Goal: Information Seeking & Learning: Learn about a topic

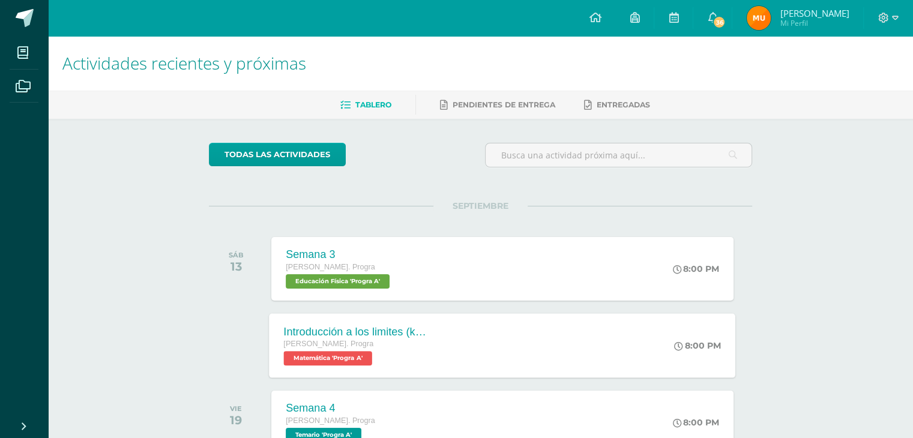
click at [456, 334] on div "Introducción a los limites ([PERSON_NAME]) [PERSON_NAME]. Progra Matemática 'Pr…" at bounding box center [503, 345] width 466 height 64
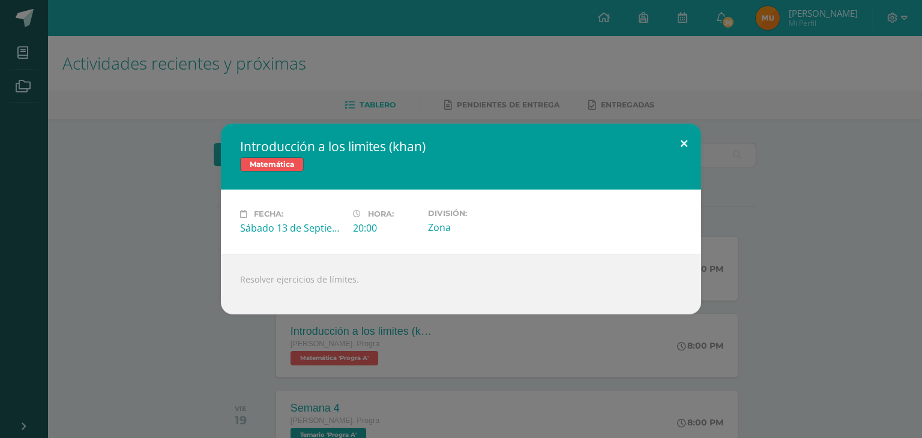
click at [675, 146] on button at bounding box center [684, 144] width 34 height 41
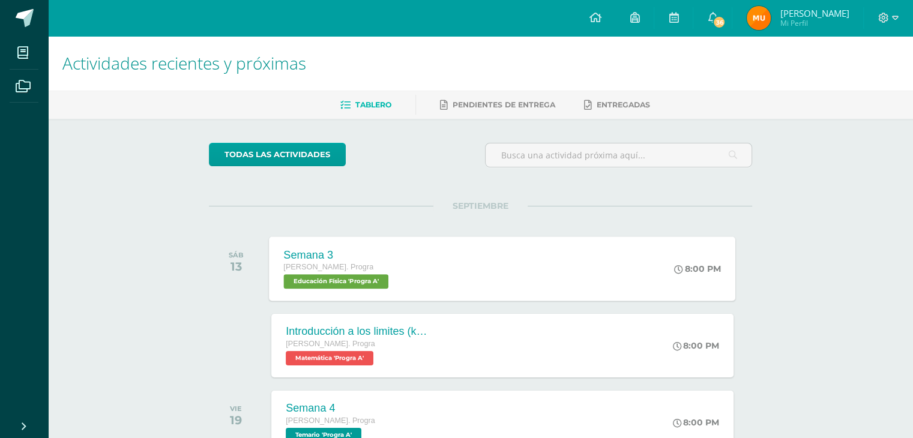
scroll to position [60, 0]
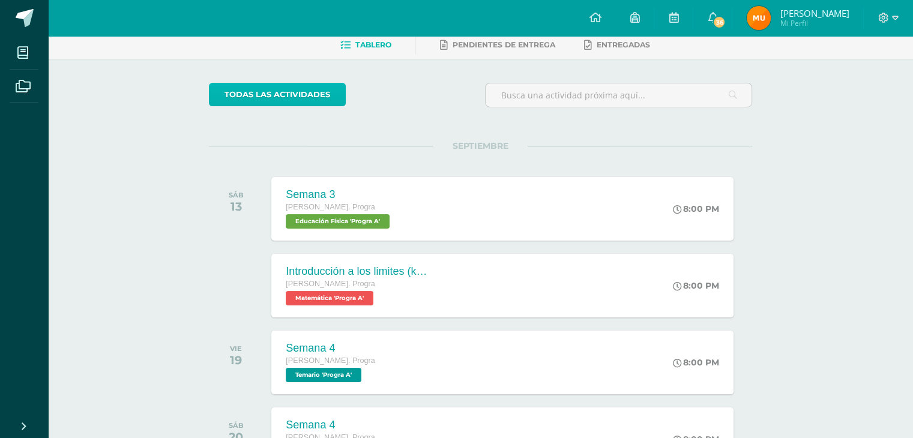
click at [300, 104] on link "todas las Actividades" at bounding box center [277, 94] width 137 height 23
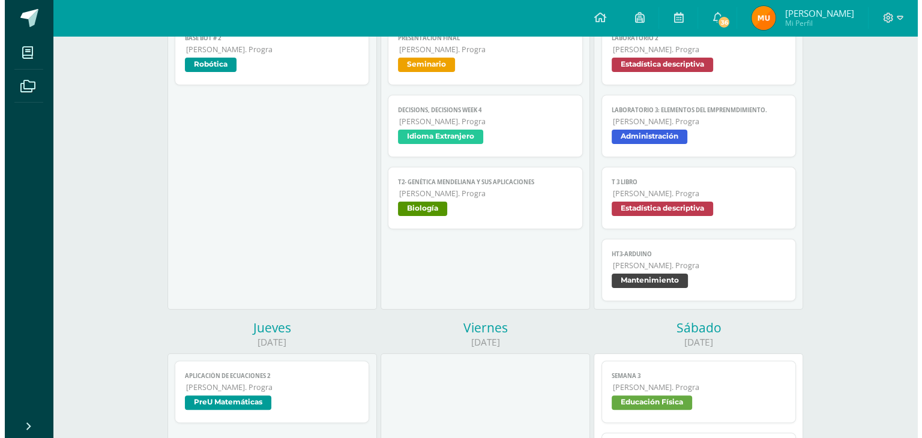
scroll to position [360, 0]
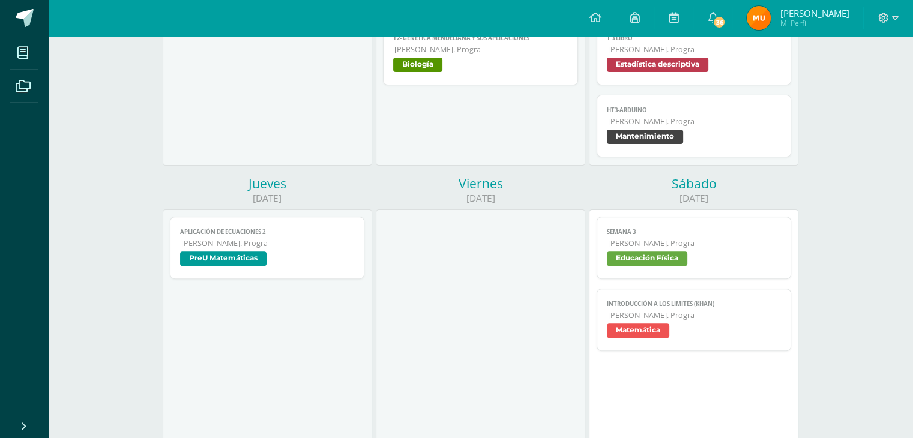
click at [257, 248] on span "[PERSON_NAME]. Progra" at bounding box center [267, 243] width 173 height 10
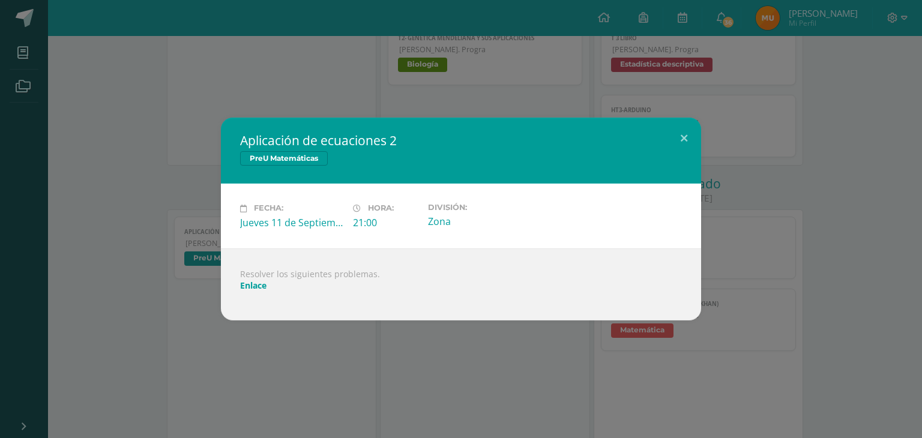
click at [258, 289] on link "Enlace" at bounding box center [253, 285] width 26 height 11
